Goal: Find specific page/section: Find specific page/section

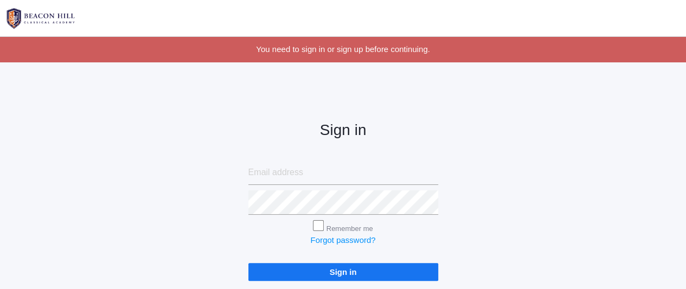
click at [318, 271] on input "Sign in" at bounding box center [343, 272] width 190 height 18
type input "[EMAIL_ADDRESS][DOMAIN_NAME]"
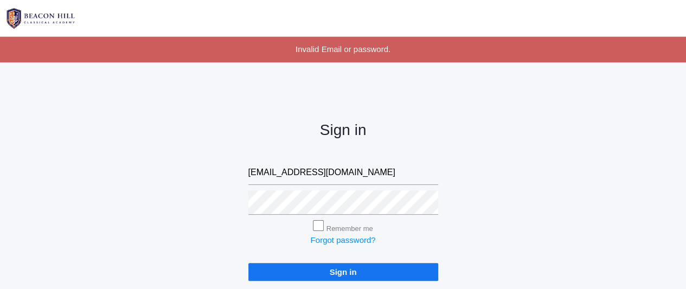
click at [326, 274] on input "Sign in" at bounding box center [343, 272] width 190 height 18
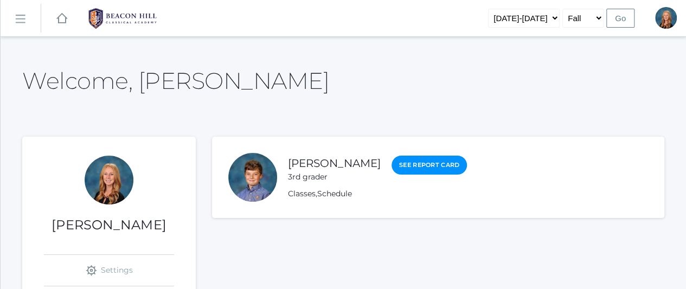
click at [24, 17] on rect at bounding box center [19, 18] width 17 height 17
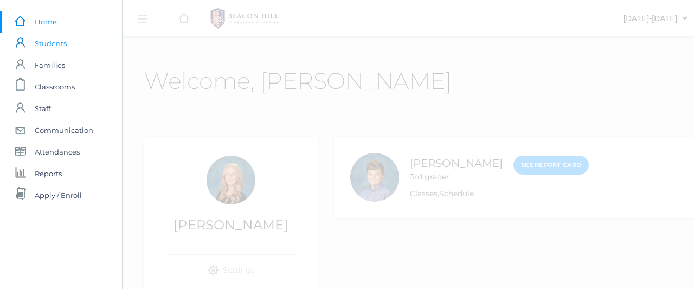
click at [53, 43] on span "Students" at bounding box center [51, 44] width 32 height 22
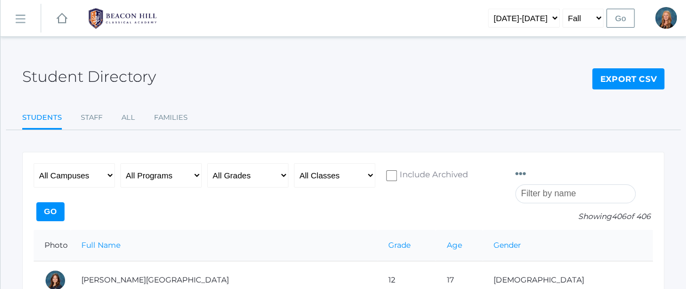
click at [579, 184] on input "search" at bounding box center [575, 193] width 120 height 19
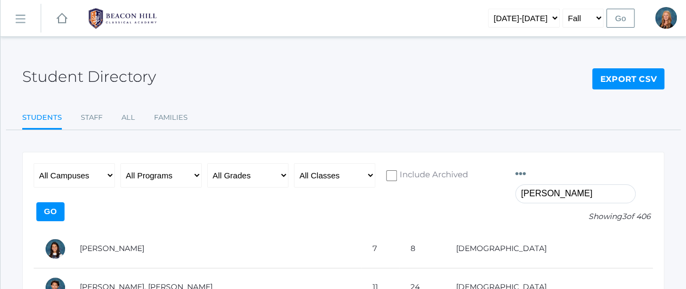
scroll to position [95, 0]
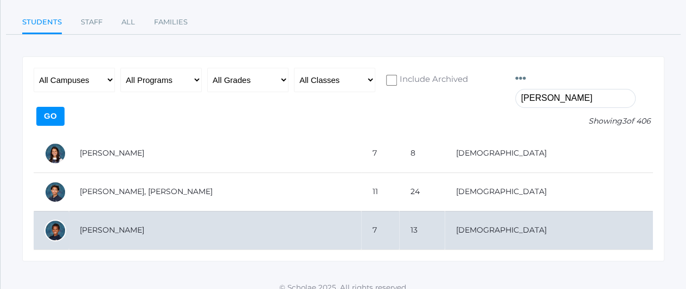
type input "julian"
click at [114, 211] on td "[PERSON_NAME]" at bounding box center [215, 230] width 292 height 39
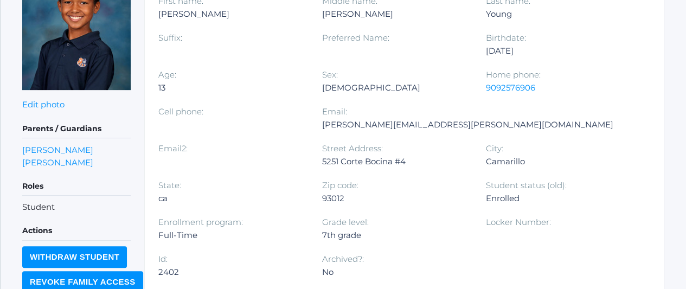
scroll to position [198, 0]
click at [66, 149] on link "[PERSON_NAME]" at bounding box center [57, 149] width 71 height 12
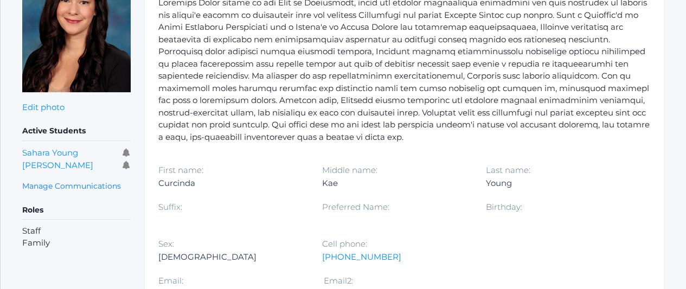
scroll to position [136, 0]
